Goal: Navigation & Orientation: Find specific page/section

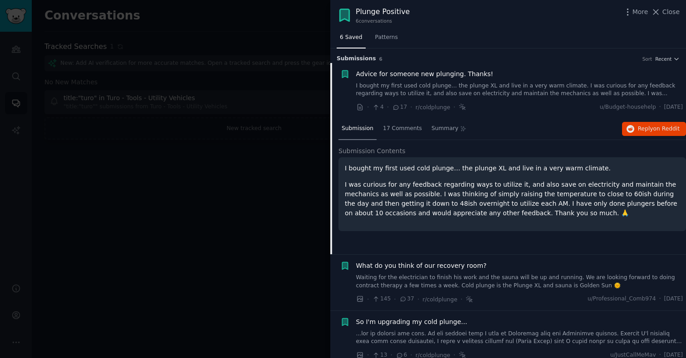
scroll to position [14, 0]
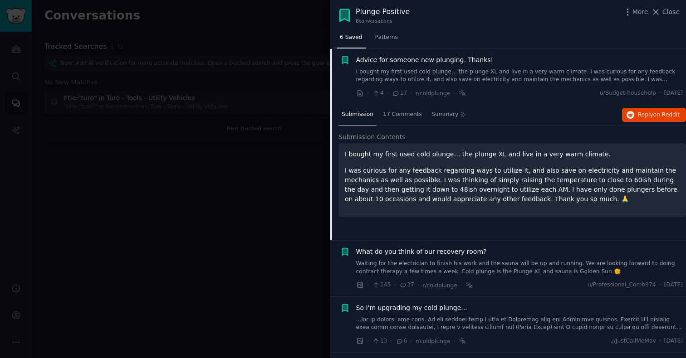
click at [136, 124] on div at bounding box center [343, 179] width 686 height 358
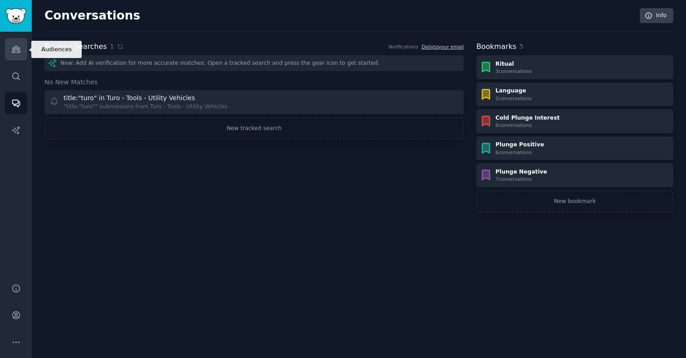
click at [9, 47] on link "Audiences" at bounding box center [16, 49] width 22 height 22
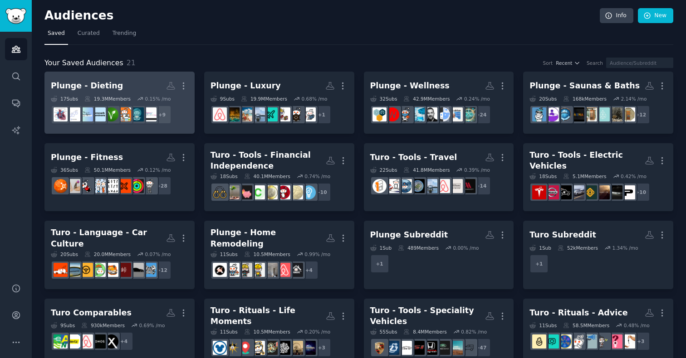
click at [103, 90] on div "Plunge - Dieting" at bounding box center [87, 85] width 72 height 11
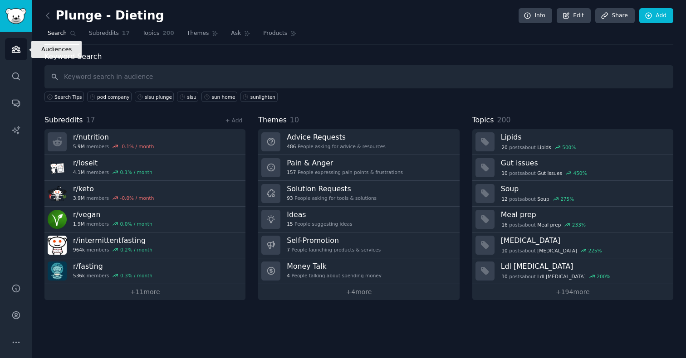
click at [13, 51] on icon "Sidebar" at bounding box center [16, 49] width 8 height 6
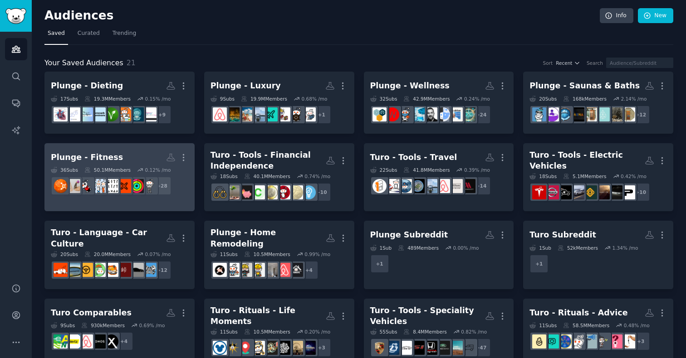
click at [100, 156] on div "Plunge - Fitness" at bounding box center [87, 157] width 72 height 11
